Goal: Transaction & Acquisition: Purchase product/service

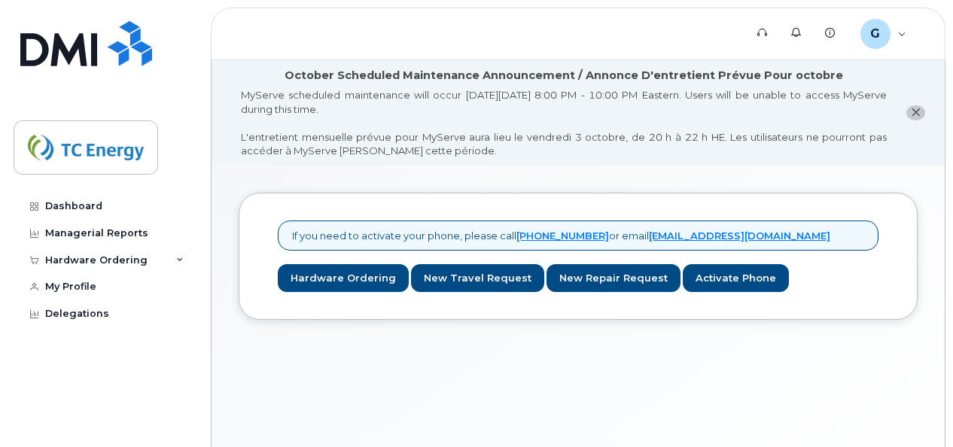
click at [917, 113] on icon "close notification" at bounding box center [916, 113] width 10 height 10
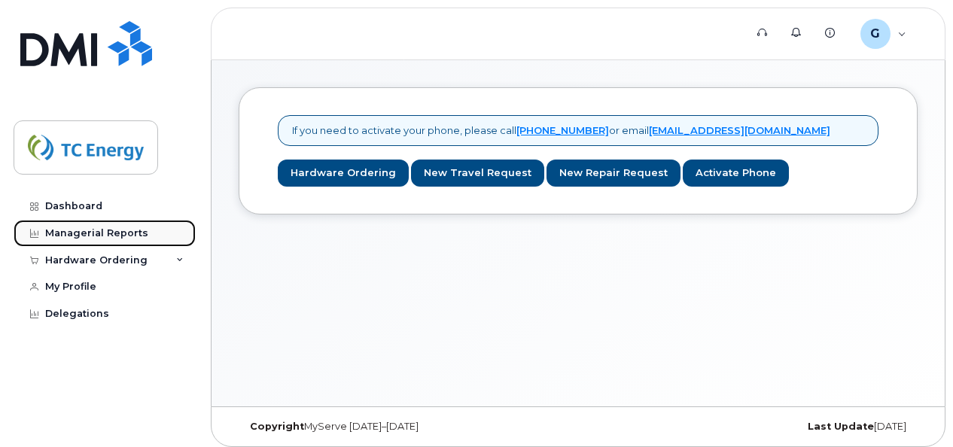
click at [113, 236] on div "Managerial Reports" at bounding box center [96, 233] width 103 height 12
click at [129, 230] on div "Managerial Reports" at bounding box center [96, 233] width 103 height 12
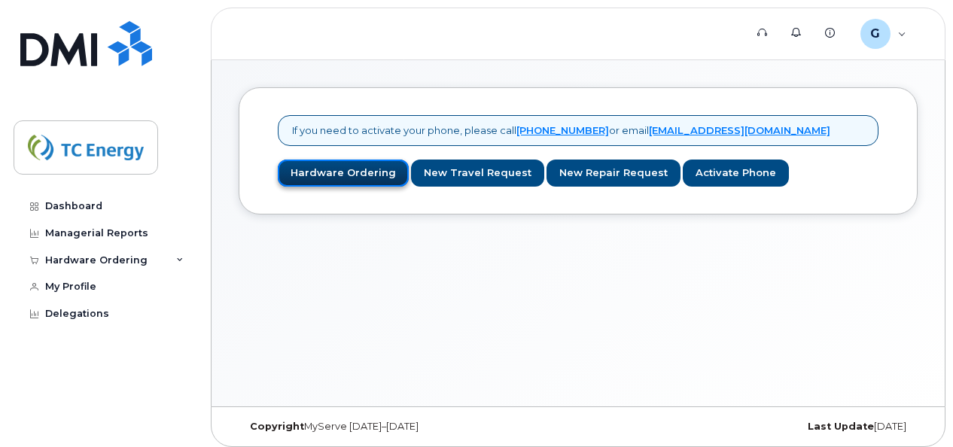
click at [349, 173] on link "Hardware Ordering" at bounding box center [343, 174] width 131 height 28
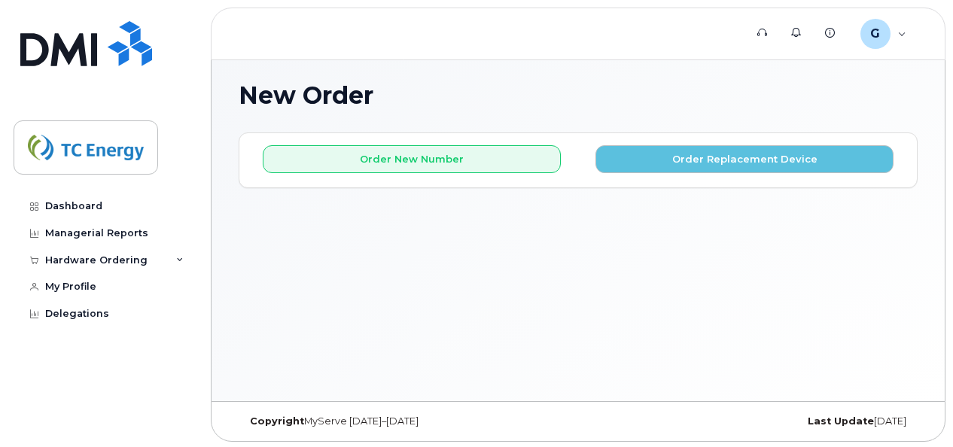
scroll to position [7, 0]
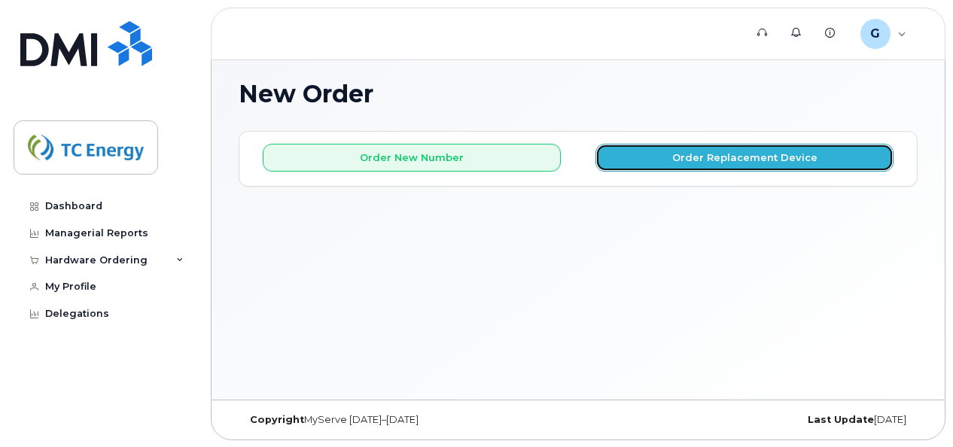
click at [736, 163] on button "Order Replacement Device" at bounding box center [744, 158] width 298 height 28
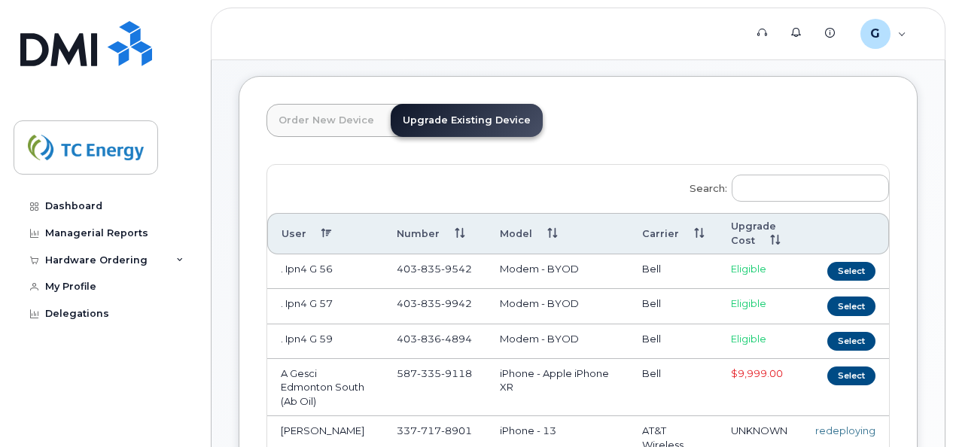
scroll to position [0, 0]
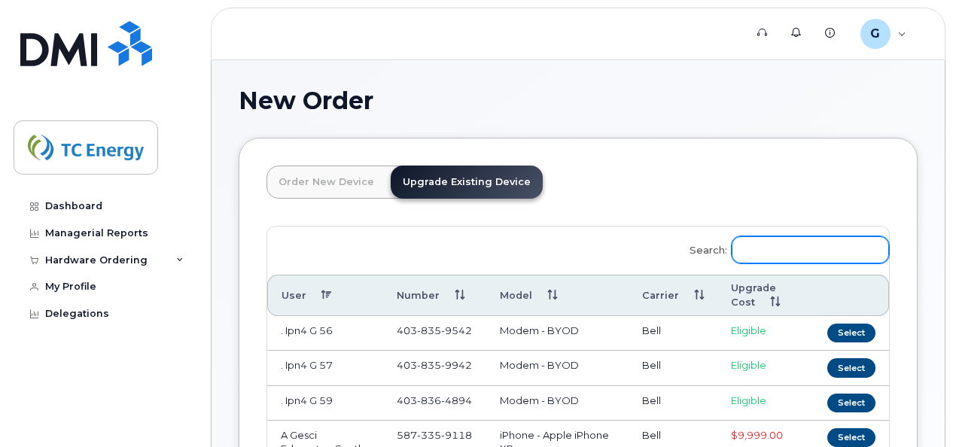
click at [775, 251] on input "Search:" at bounding box center [810, 249] width 157 height 27
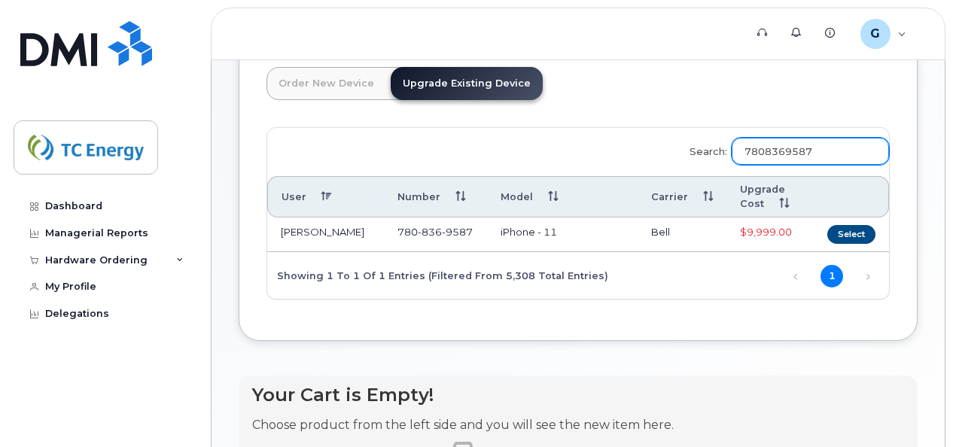
scroll to position [75, 0]
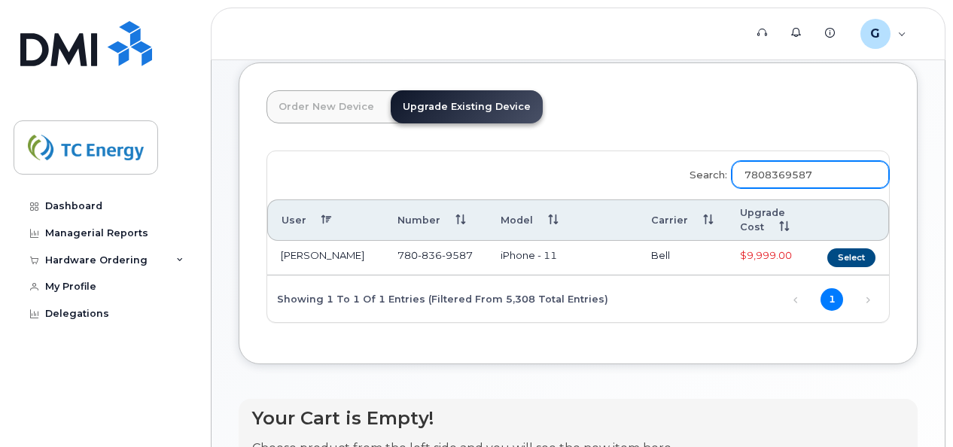
click at [849, 170] on input "7808369587" at bounding box center [810, 174] width 157 height 27
click at [774, 173] on input "7808369587" at bounding box center [810, 174] width 157 height 27
click at [827, 173] on input "7808369587" at bounding box center [810, 174] width 157 height 27
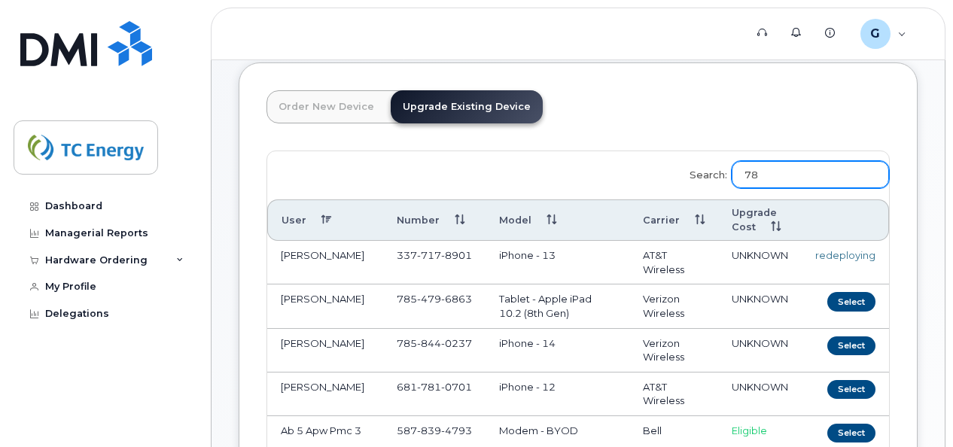
type input "7"
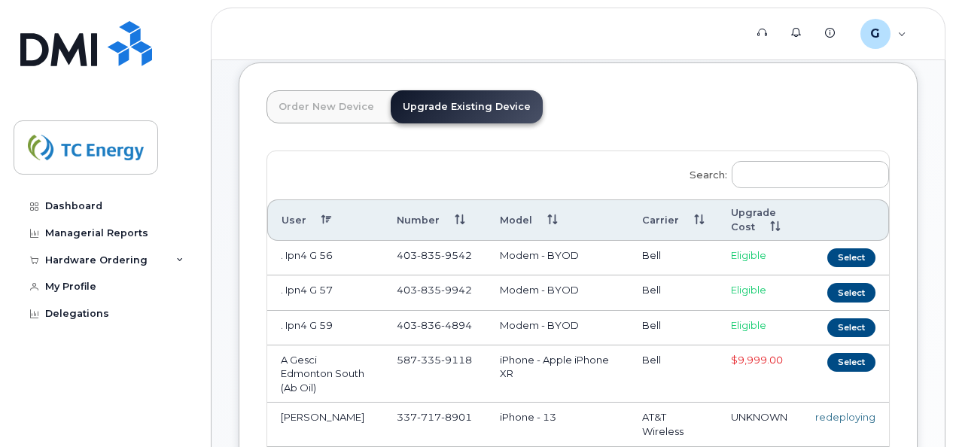
click at [712, 113] on header "Order New Device Upgrade Existing Device Order new device and new line Order ne…" at bounding box center [577, 120] width 623 height 60
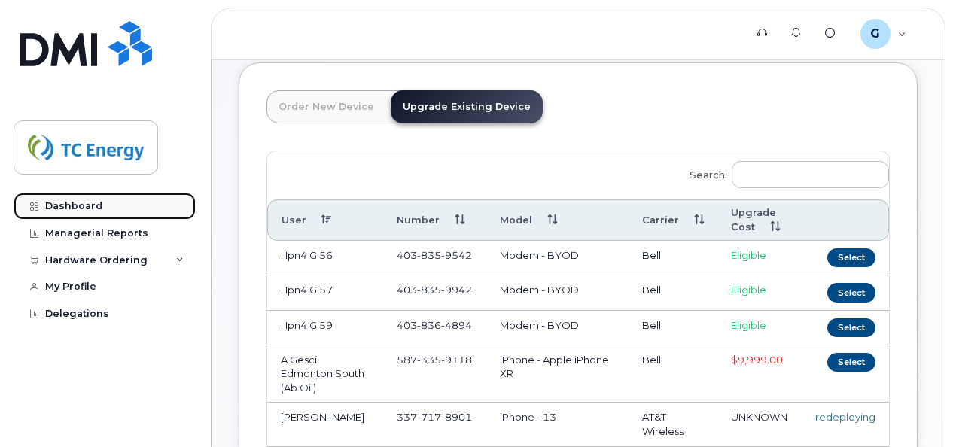
click at [83, 203] on div "Dashboard" at bounding box center [73, 206] width 57 height 12
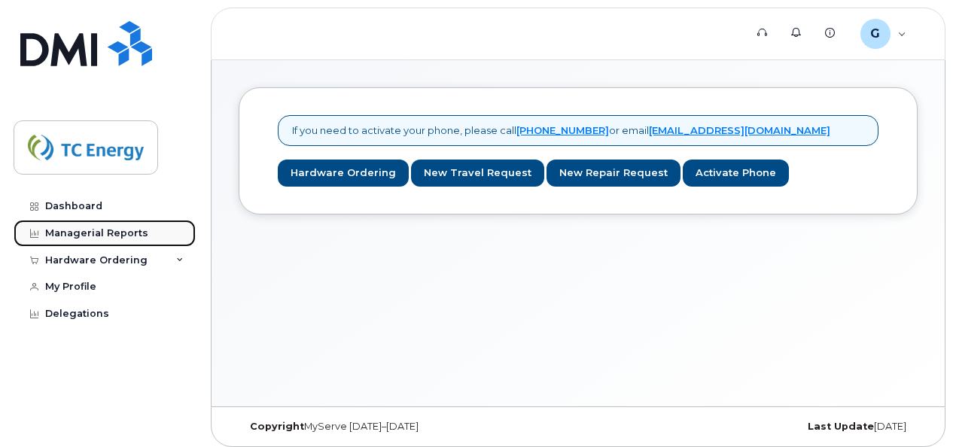
click at [93, 234] on div "Managerial Reports" at bounding box center [96, 233] width 103 height 12
click at [111, 236] on div "Managerial Reports" at bounding box center [96, 233] width 103 height 12
